Goal: Task Accomplishment & Management: Manage account settings

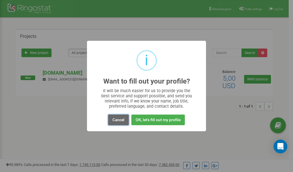
click at [120, 122] on button "Cancel" at bounding box center [118, 119] width 21 height 11
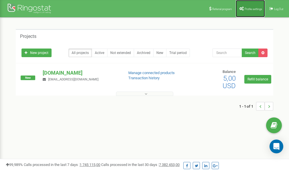
click at [244, 11] on link "Profile settings" at bounding box center [250, 8] width 29 height 17
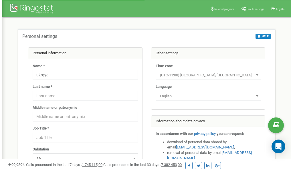
scroll to position [29, 0]
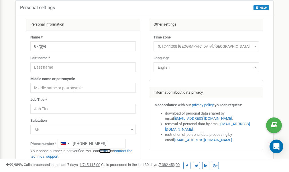
click at [108, 150] on link "verify it" at bounding box center [105, 150] width 12 height 4
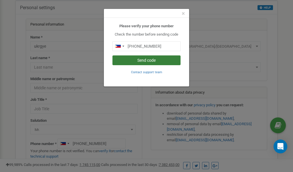
click at [152, 60] on button "Send code" at bounding box center [147, 60] width 68 height 10
